Goal: Transaction & Acquisition: Purchase product/service

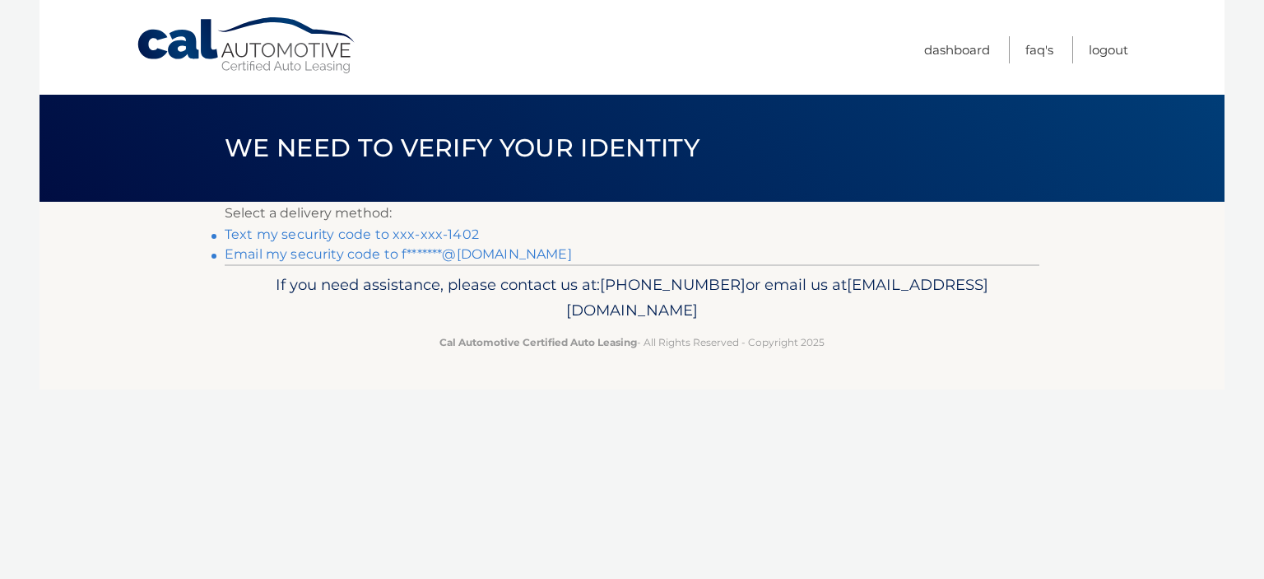
click at [431, 229] on link "Text my security code to xxx-xxx-1402" at bounding box center [352, 234] width 254 height 16
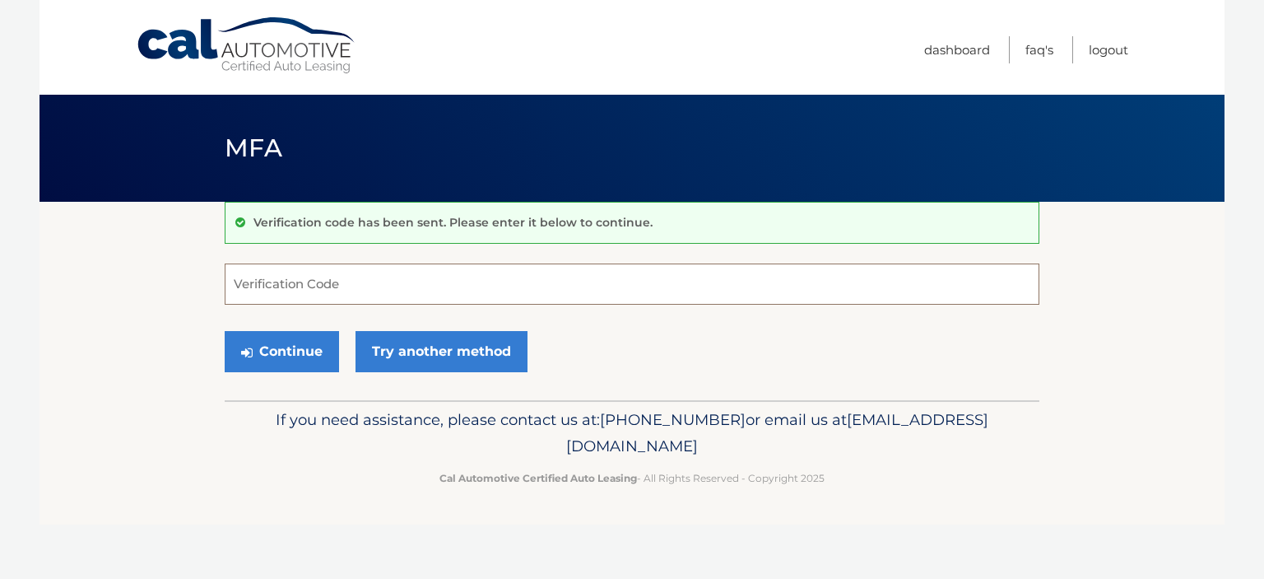
click at [362, 282] on input "Verification Code" at bounding box center [632, 283] width 815 height 41
type input "380101"
click at [291, 356] on button "Continue" at bounding box center [282, 351] width 114 height 41
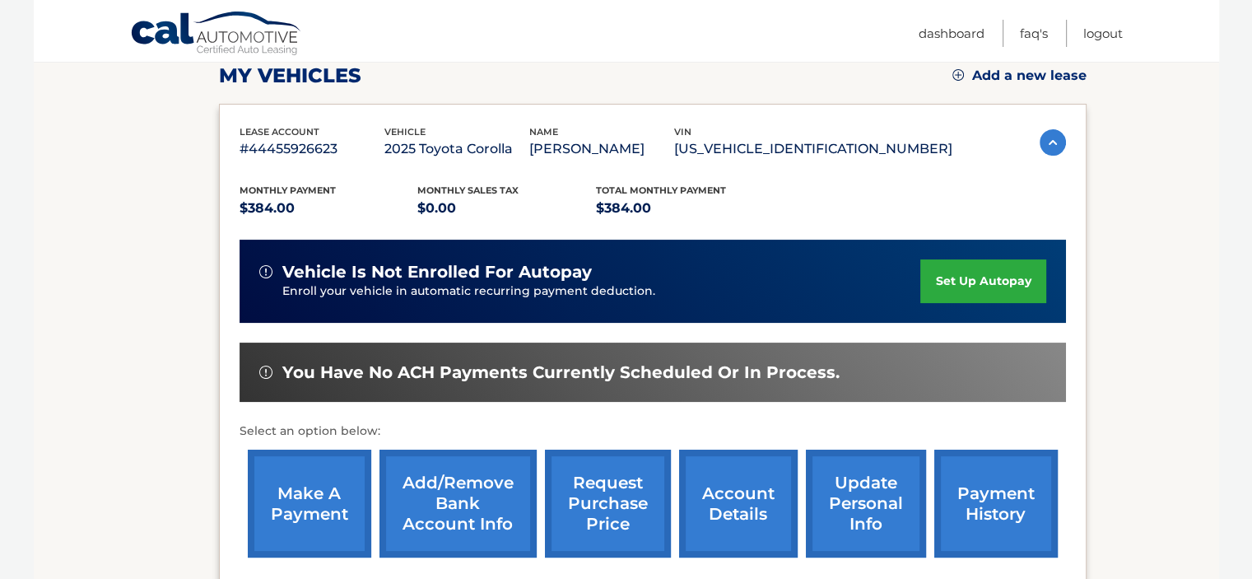
scroll to position [239, 0]
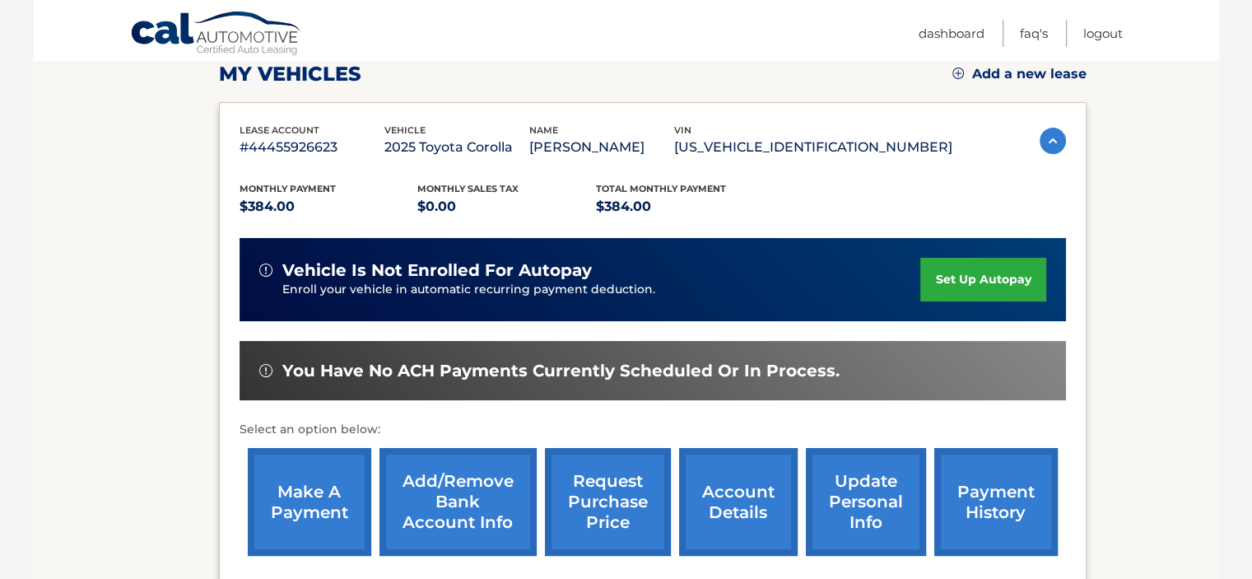
click at [302, 495] on link "make a payment" at bounding box center [309, 502] width 123 height 108
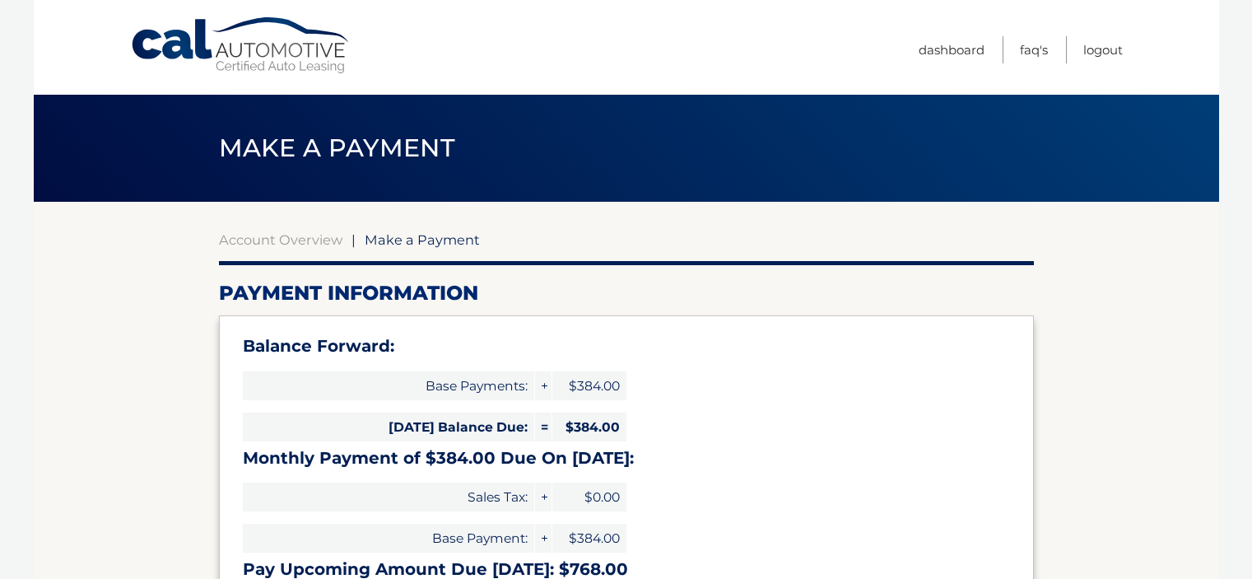
select select "MDI4YTRlNWYtYzA4Yy00NzQ3LWEzZTktNDAxNjNmMTFiZGE0"
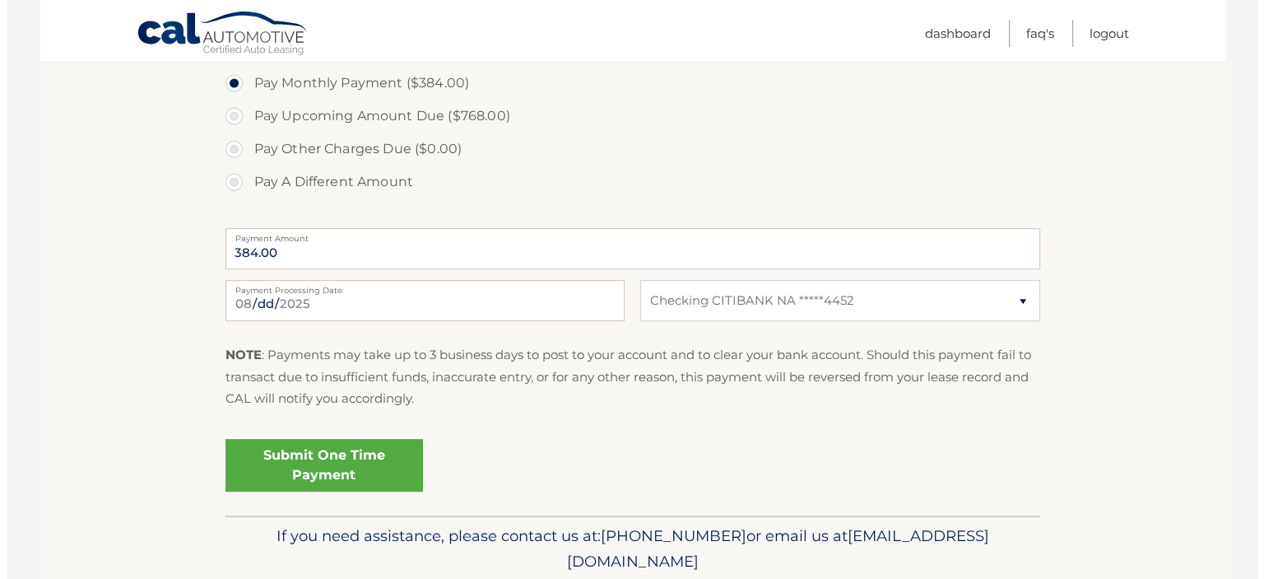
scroll to position [639, 0]
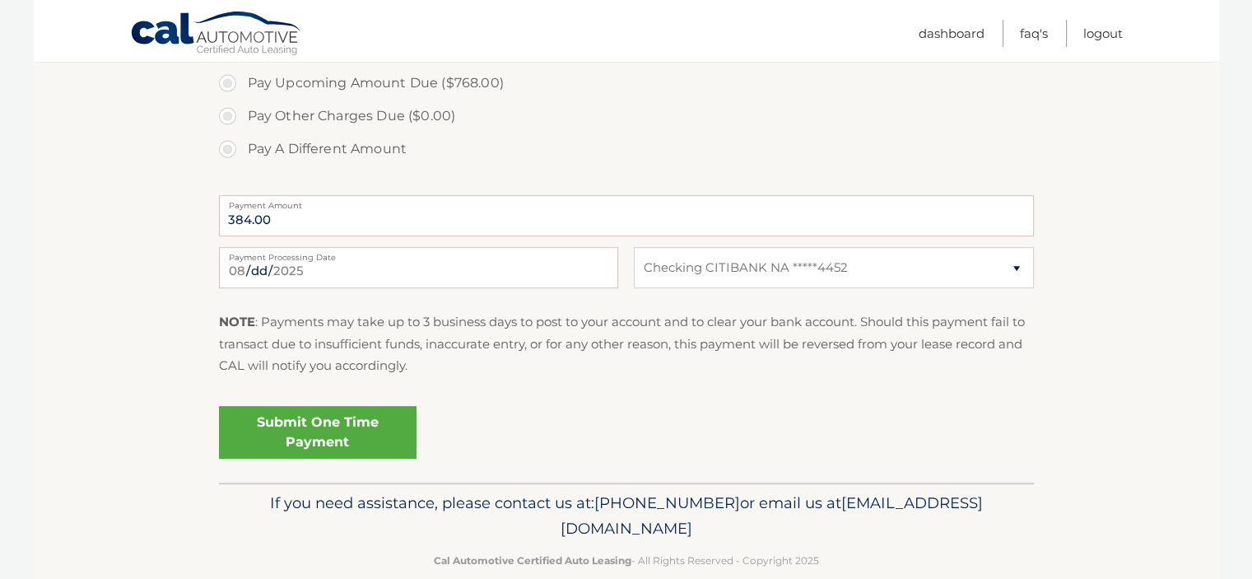
click at [296, 435] on link "Submit One Time Payment" at bounding box center [318, 432] width 198 height 53
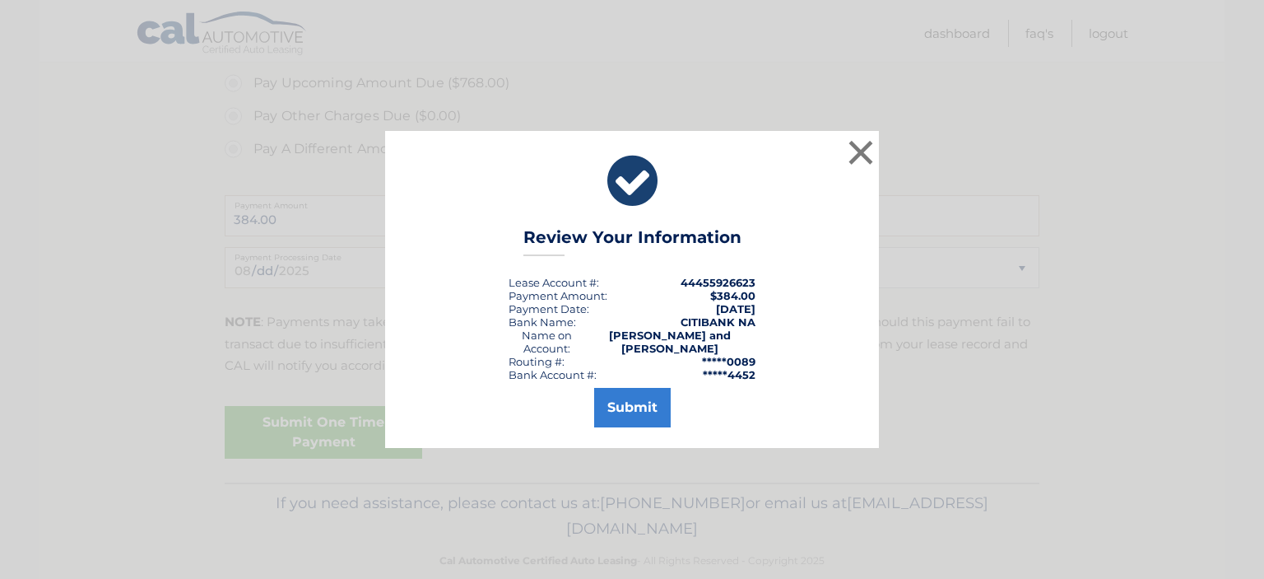
click at [296, 435] on div "× Review Your Information Lease Account #: 44455926623 Payment Amount: $384.00 …" at bounding box center [632, 289] width 1251 height 316
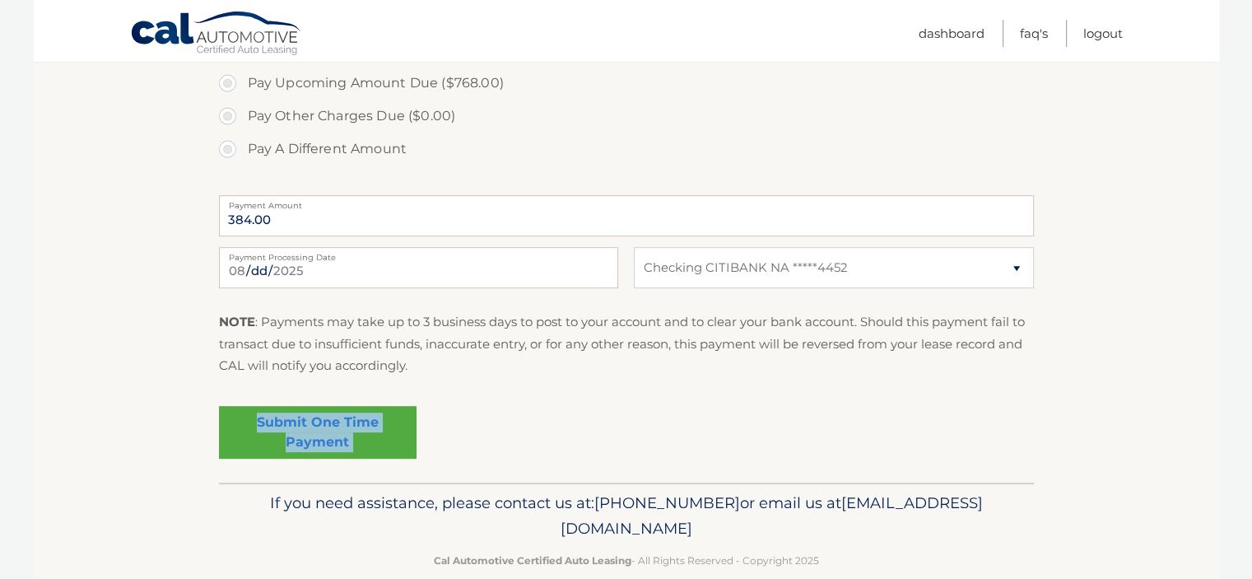
click at [296, 435] on link "Submit One Time Payment" at bounding box center [318, 432] width 198 height 53
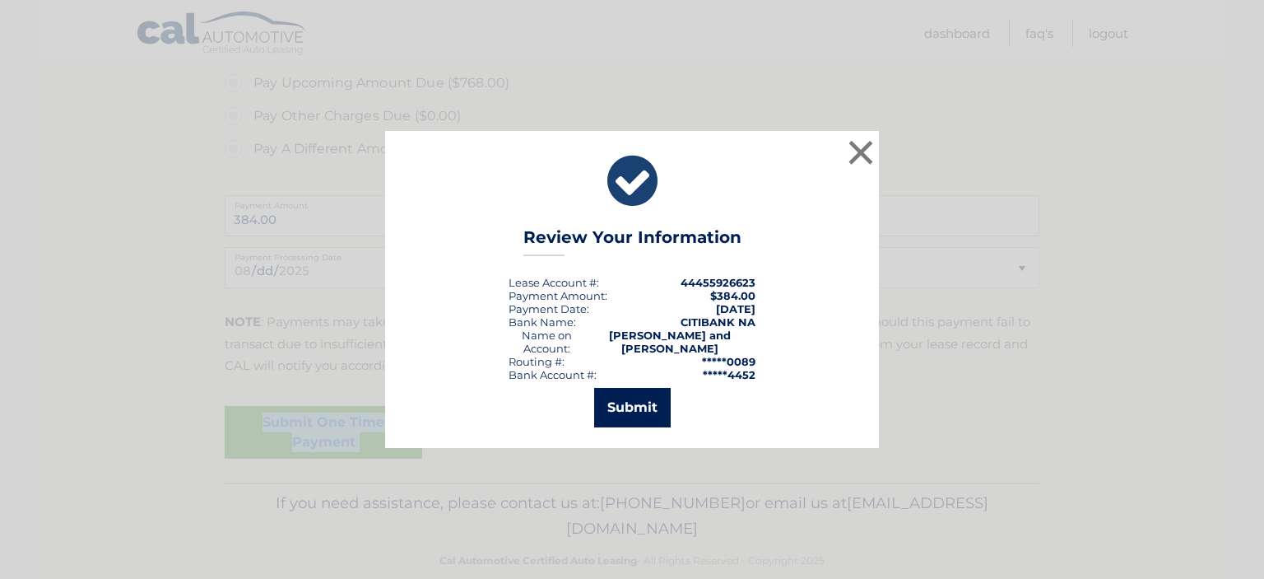
click at [633, 405] on button "Submit" at bounding box center [632, 408] width 77 height 40
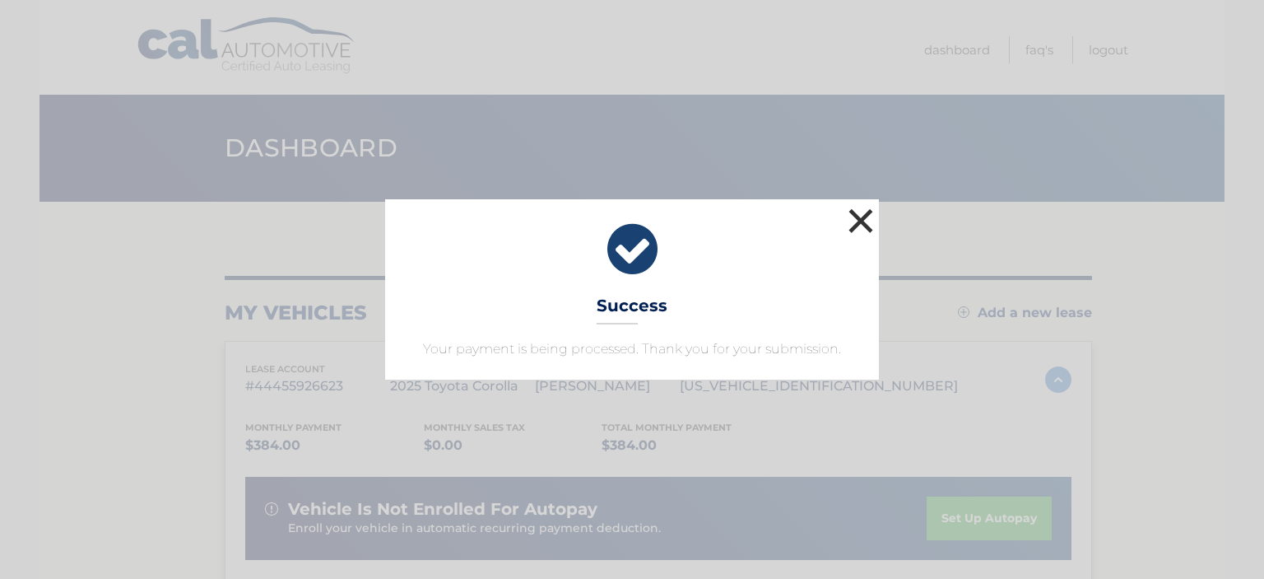
click at [864, 217] on button "×" at bounding box center [861, 220] width 33 height 33
